Goal: Task Accomplishment & Management: Complete application form

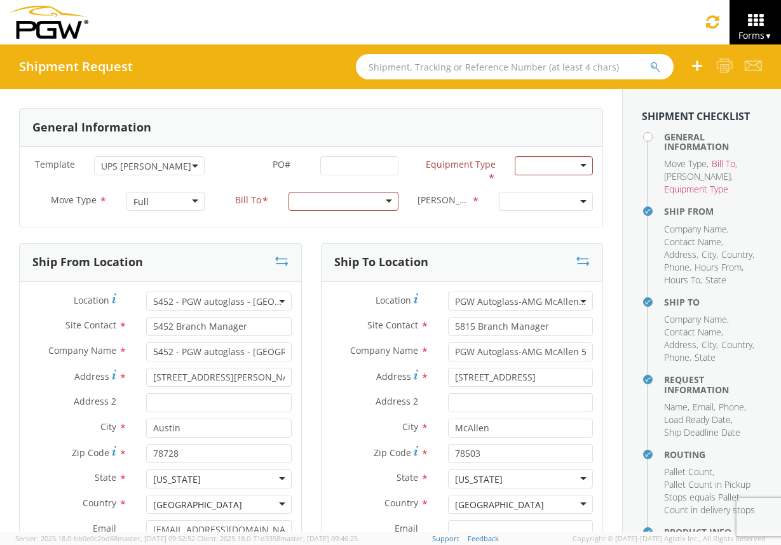
select select "53890439"
click at [380, 204] on div at bounding box center [343, 201] width 111 height 19
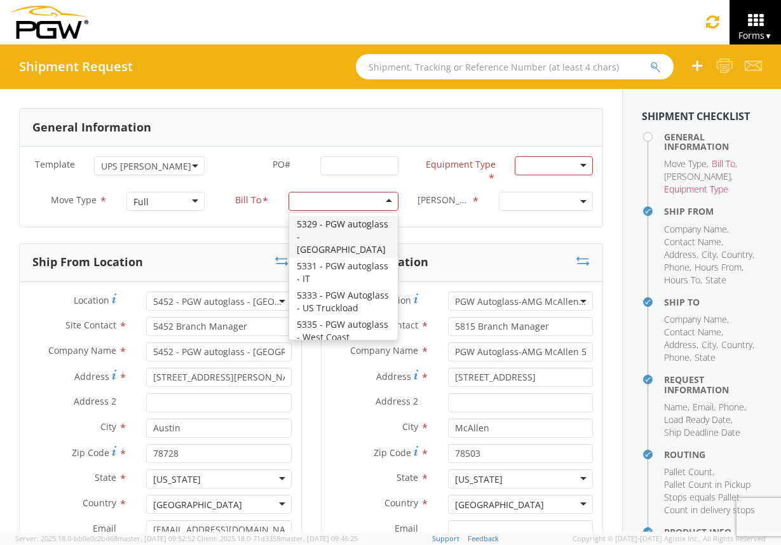
click at [192, 165] on b at bounding box center [195, 165] width 6 height 3
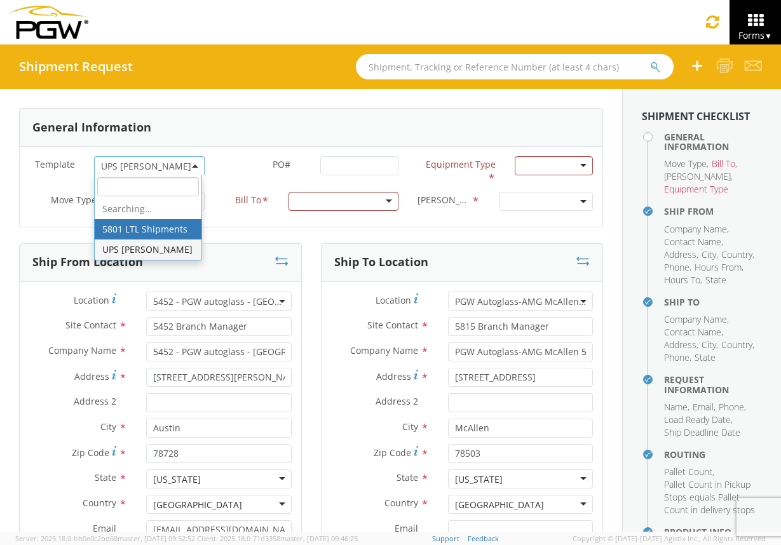
click at [131, 187] on input "search" at bounding box center [148, 186] width 102 height 19
type input "е"
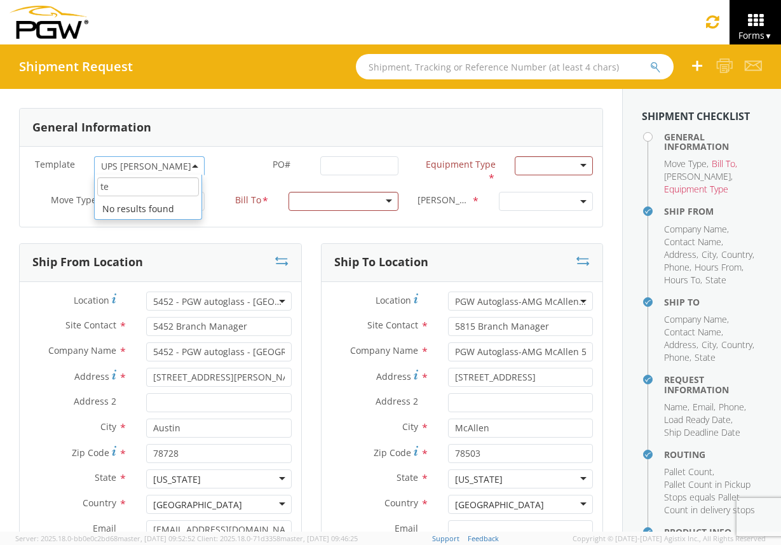
type input "t"
click at [214, 177] on div "PO# *" at bounding box center [311, 168] width 194 height 25
click at [194, 168] on span at bounding box center [195, 165] width 3 height 19
click at [229, 168] on label "PO# *" at bounding box center [262, 164] width 97 height 17
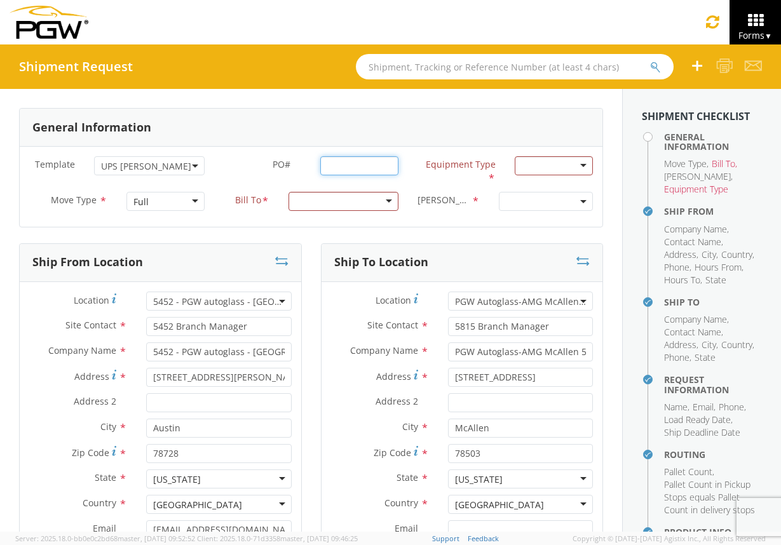
click at [320, 168] on input "PO# *" at bounding box center [359, 165] width 78 height 19
click at [61, 166] on span "Template" at bounding box center [55, 164] width 40 height 12
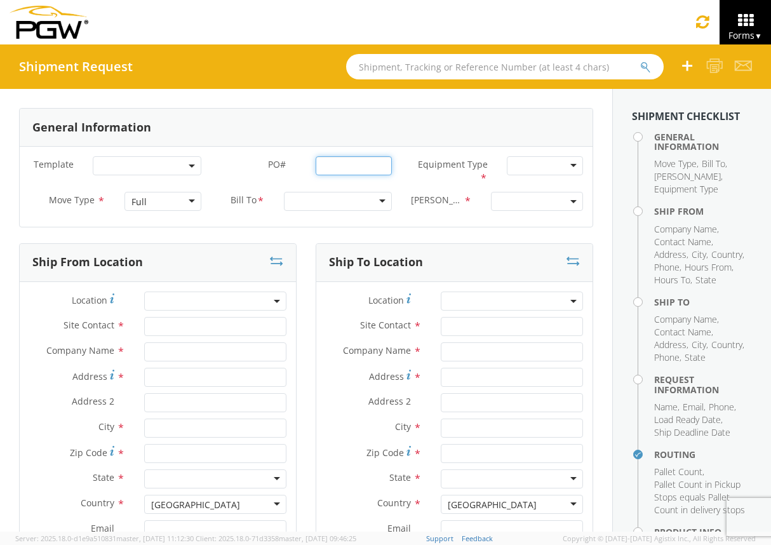
click at [348, 166] on input "PO# *" at bounding box center [354, 165] width 76 height 19
click at [189, 166] on b at bounding box center [192, 165] width 6 height 3
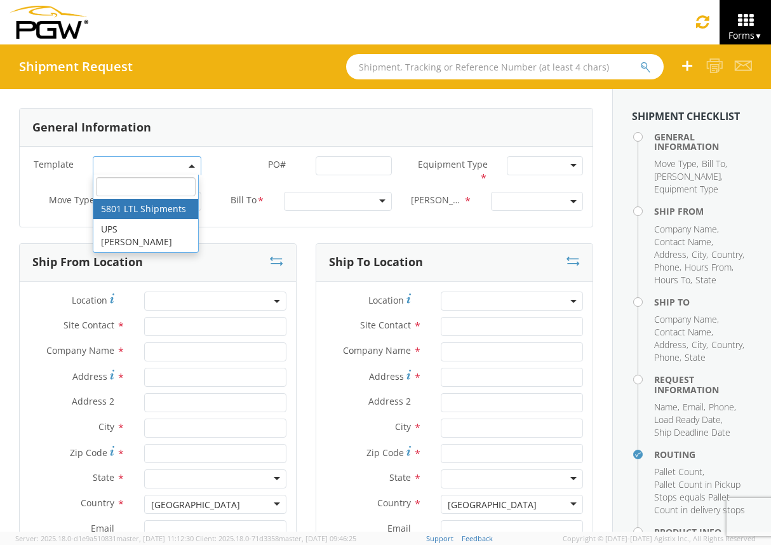
click at [232, 167] on label "PO# *" at bounding box center [258, 164] width 95 height 17
click at [316, 167] on input "PO# *" at bounding box center [354, 165] width 76 height 19
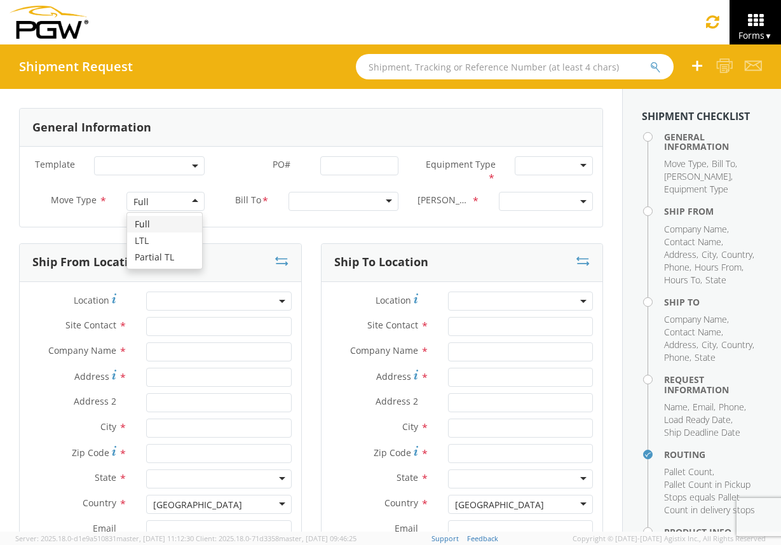
click at [189, 199] on div "Full" at bounding box center [165, 201] width 78 height 19
click at [376, 164] on input "PO# *" at bounding box center [359, 165] width 78 height 19
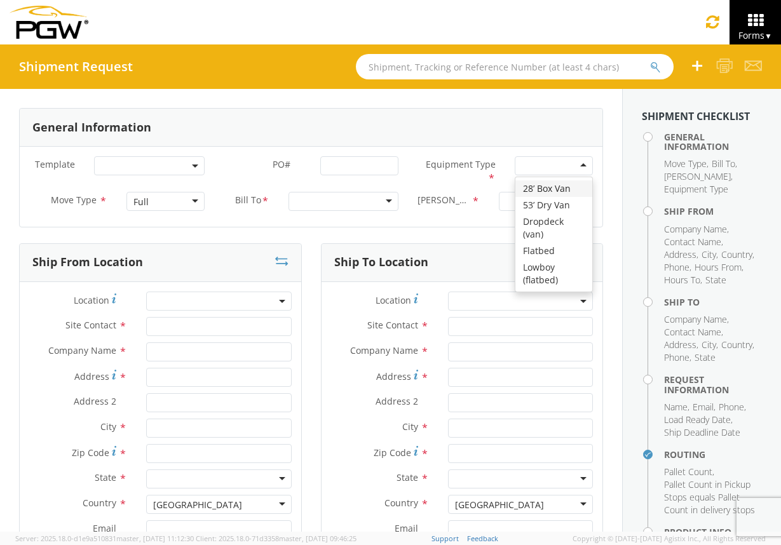
click at [539, 163] on div at bounding box center [553, 165] width 78 height 19
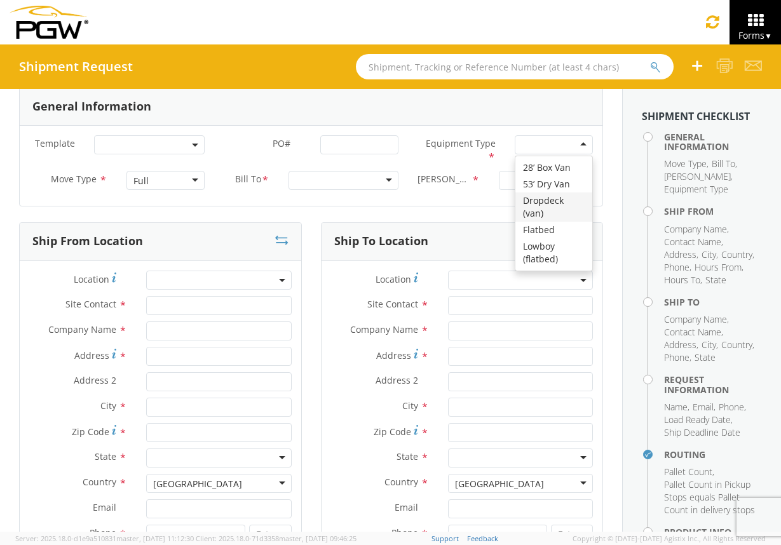
scroll to position [17, 0]
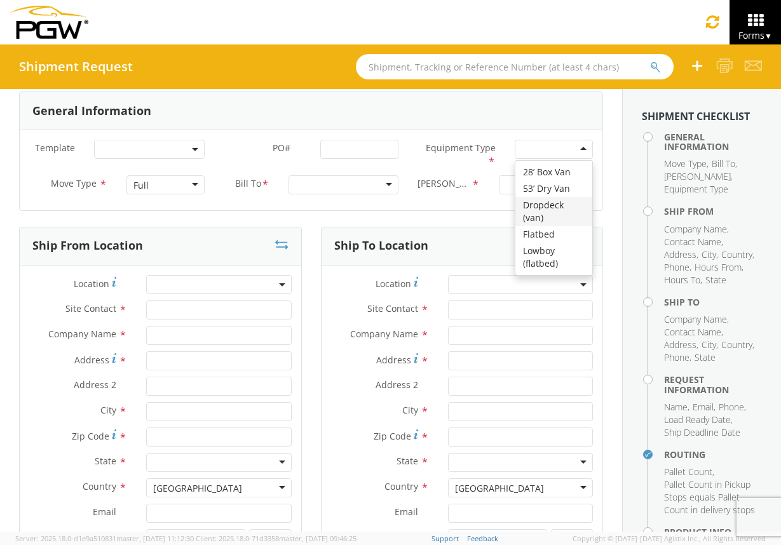
click at [412, 185] on label "Bill Code *" at bounding box center [448, 183] width 81 height 17
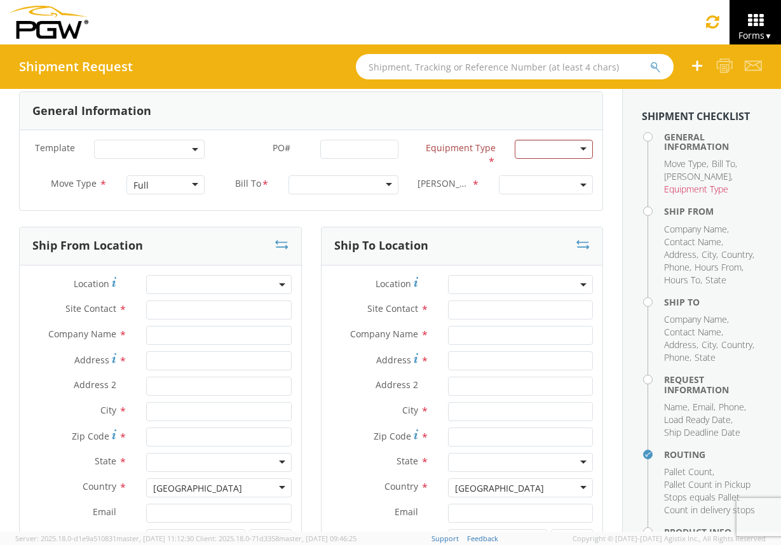
click at [569, 184] on span at bounding box center [546, 184] width 94 height 19
click at [514, 204] on input "search" at bounding box center [545, 205] width 86 height 19
type input "2"
click at [413, 171] on div "Equipment Type * 28’ Box Van 53’ Dry Van Dropdeck (van) Flatbed Lowboy (flatbed)" at bounding box center [505, 158] width 194 height 36
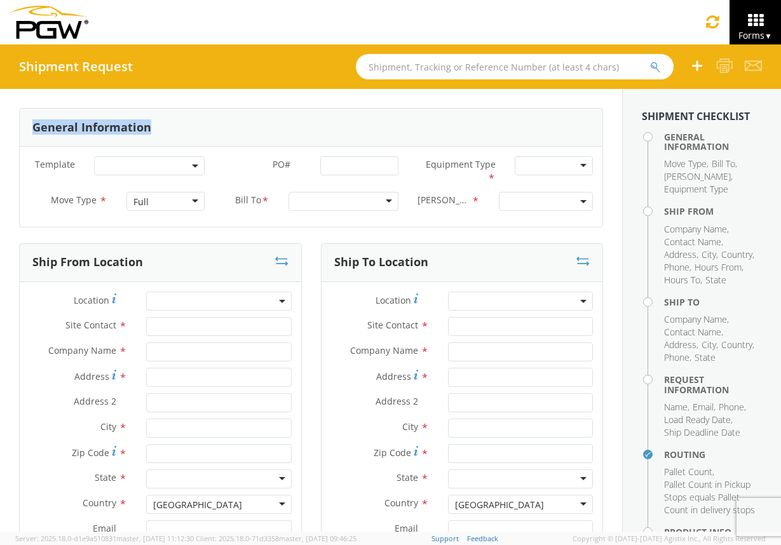
drag, startPoint x: 152, startPoint y: 131, endPoint x: 32, endPoint y: 128, distance: 120.7
click at [32, 128] on div "General Information" at bounding box center [311, 128] width 582 height 38
copy h3 "General Information"
click at [189, 198] on div "Full" at bounding box center [165, 201] width 78 height 19
click at [382, 201] on div at bounding box center [343, 201] width 111 height 19
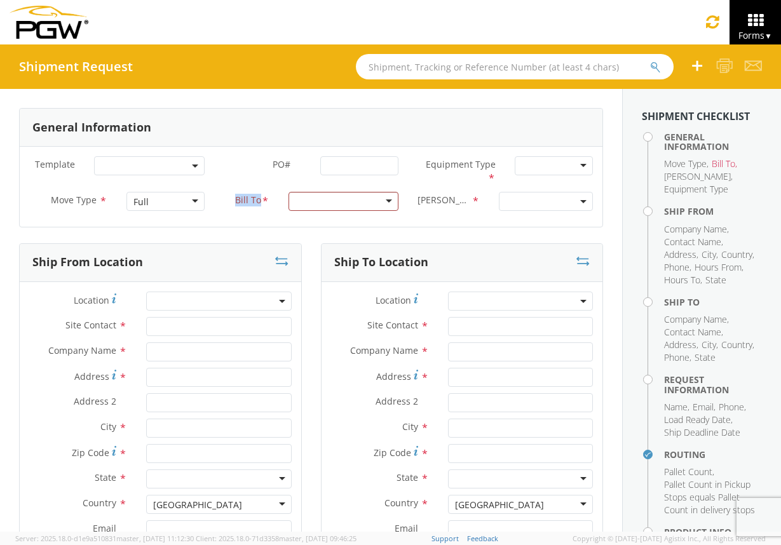
drag, startPoint x: 258, startPoint y: 200, endPoint x: 228, endPoint y: 199, distance: 29.9
click at [228, 199] on label "Bill To *" at bounding box center [246, 200] width 65 height 17
copy label "Bill To"
click at [191, 201] on div "Full" at bounding box center [165, 201] width 78 height 19
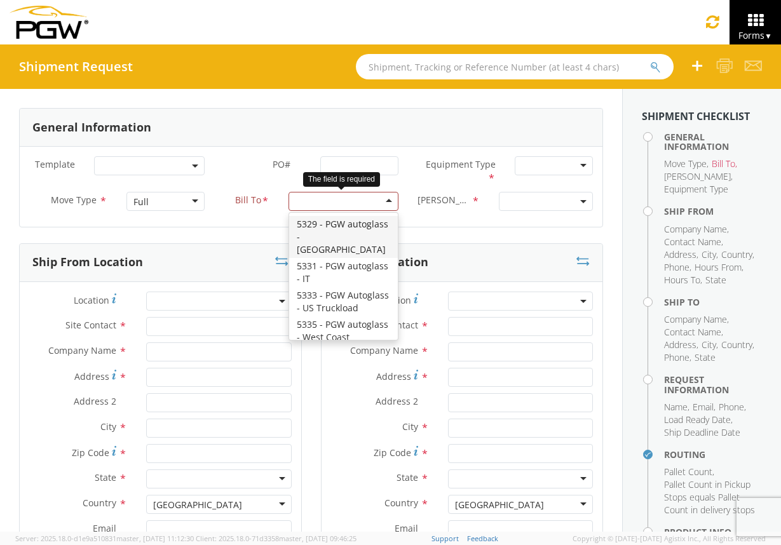
click at [383, 200] on div at bounding box center [343, 201] width 111 height 19
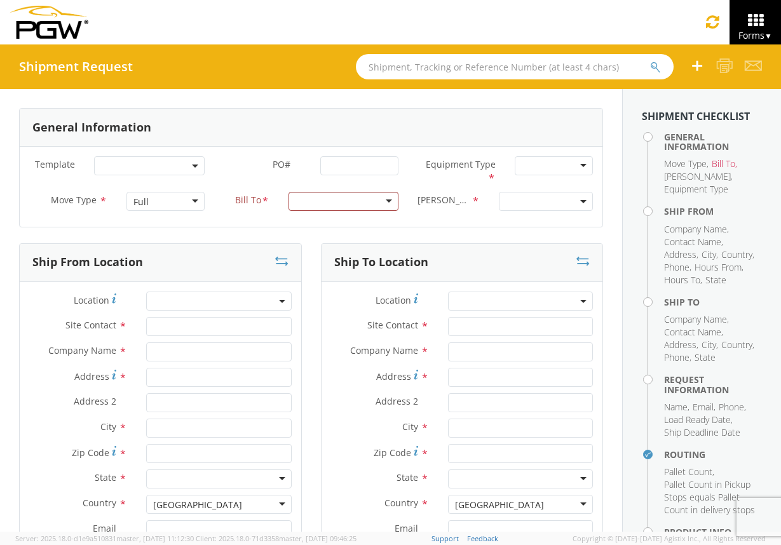
click at [282, 161] on span "PO#" at bounding box center [281, 164] width 18 height 12
click at [320, 161] on input "PO# *" at bounding box center [359, 165] width 78 height 19
click at [572, 165] on div at bounding box center [553, 165] width 78 height 19
click at [573, 165] on div at bounding box center [553, 165] width 78 height 19
click at [437, 179] on label "Equipment Type *" at bounding box center [456, 170] width 97 height 29
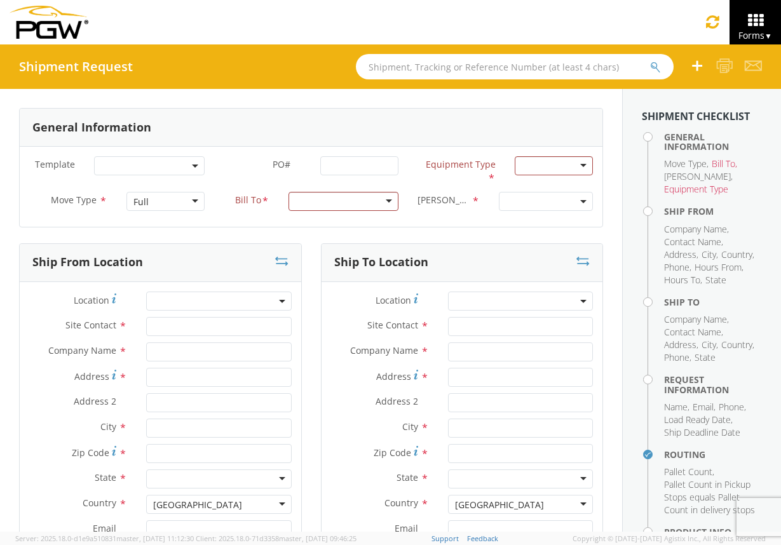
click at [192, 164] on b at bounding box center [195, 165] width 6 height 3
